Goal: Find specific page/section: Find specific page/section

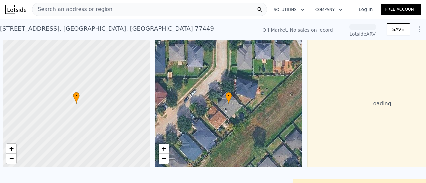
scroll to position [0, 3]
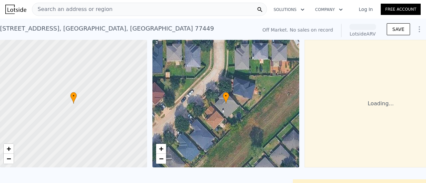
click at [152, 9] on div "Search an address or region" at bounding box center [149, 9] width 235 height 13
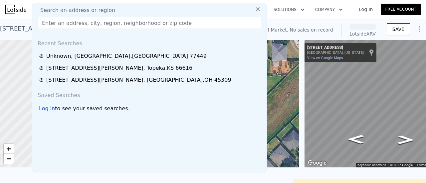
click at [131, 18] on input "text" at bounding box center [150, 23] width 224 height 12
type input "[URL][DOMAIN_NAME]"
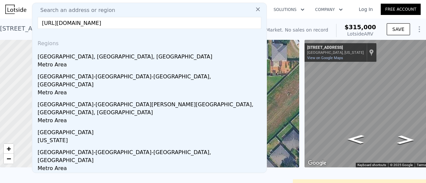
drag, startPoint x: 241, startPoint y: 27, endPoint x: 0, endPoint y: 10, distance: 242.1
click at [0, 10] on div "Search an address or region Search an address or region [URL][DOMAIN_NAME] Regi…" at bounding box center [213, 9] width 426 height 16
drag, startPoint x: 227, startPoint y: 23, endPoint x: 0, endPoint y: 15, distance: 227.0
click at [0, 15] on div "Search an address or region Search an address or region [URL][DOMAIN_NAME] Regi…" at bounding box center [213, 9] width 426 height 16
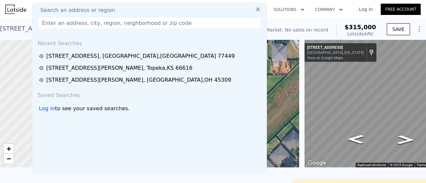
paste input "............................... [STREET_ADDRESS][PERSON_NAME],"
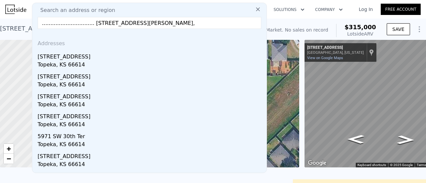
drag, startPoint x: 80, startPoint y: 23, endPoint x: 0, endPoint y: 14, distance: 80.7
click at [0, 14] on div "Search an address or region Search an address or region .......................…" at bounding box center [213, 9] width 426 height 16
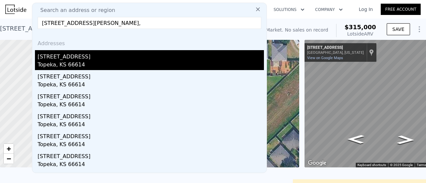
type input "[STREET_ADDRESS][PERSON_NAME],"
click at [104, 60] on div "[STREET_ADDRESS]" at bounding box center [151, 55] width 226 height 11
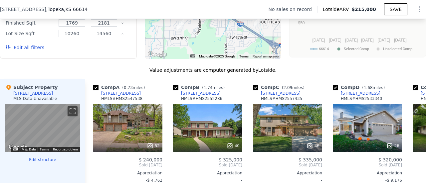
scroll to position [674, 0]
